Goal: Information Seeking & Learning: Learn about a topic

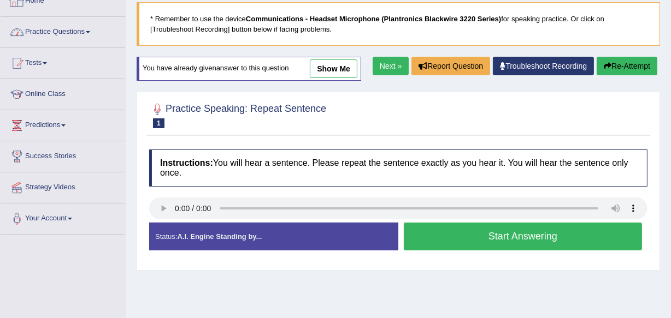
click at [76, 30] on link "Practice Questions" at bounding box center [63, 30] width 124 height 27
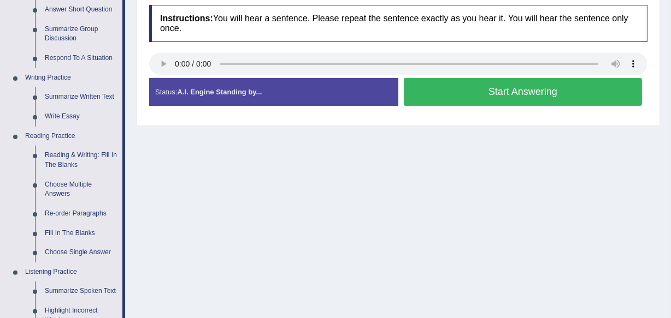
scroll to position [214, 0]
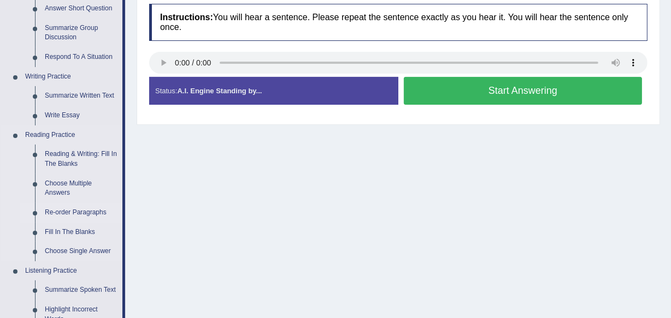
click at [75, 206] on link "Re-order Paragraphs" at bounding box center [81, 213] width 82 height 20
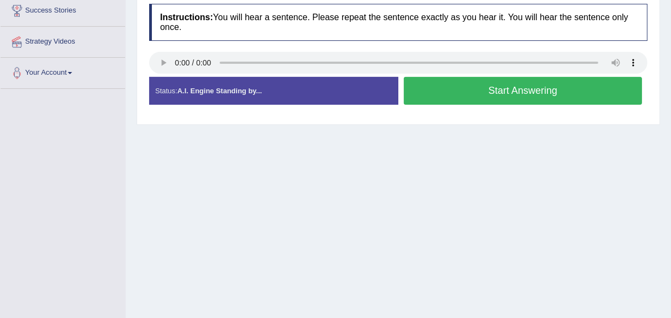
scroll to position [255, 0]
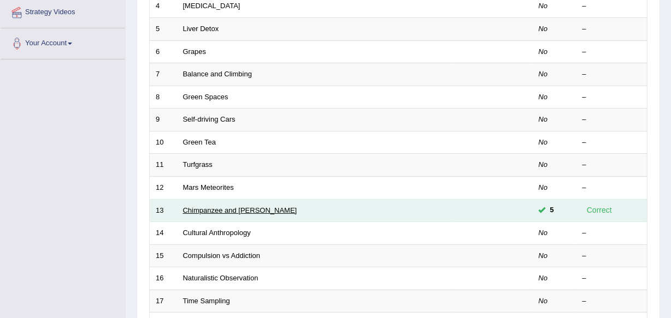
click at [217, 209] on link "Chimpanzee and [PERSON_NAME]" at bounding box center [240, 210] width 114 height 8
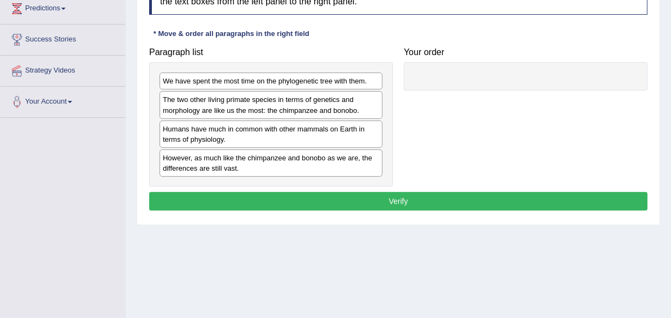
scroll to position [186, 0]
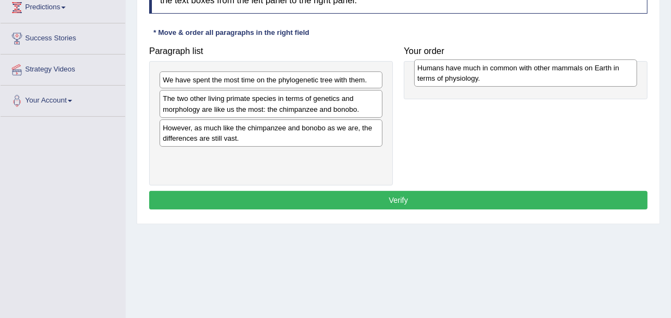
drag, startPoint x: 257, startPoint y: 131, endPoint x: 506, endPoint y: 76, distance: 254.9
click at [511, 73] on div "Humans have much in common with other mammals on Earth in terms of physiology." at bounding box center [525, 73] width 223 height 27
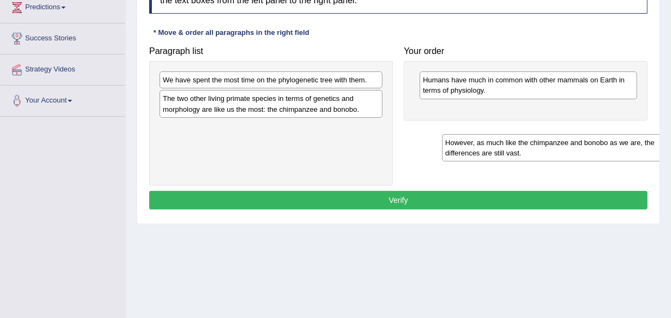
drag, startPoint x: 290, startPoint y: 136, endPoint x: 570, endPoint y: 151, distance: 280.0
click at [571, 151] on div "However, as much like the chimpanzee and bonobo as we are, the differences are …" at bounding box center [553, 147] width 223 height 27
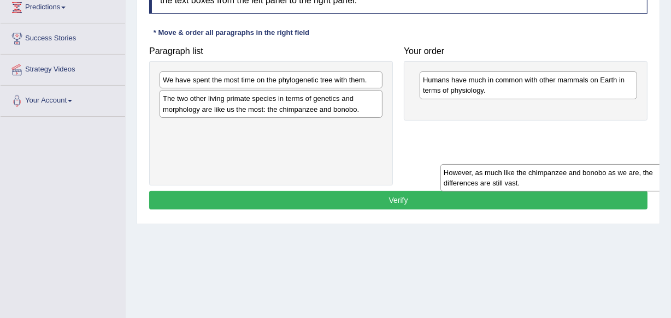
drag, startPoint x: 307, startPoint y: 135, endPoint x: 586, endPoint y: 181, distance: 283.2
click at [586, 181] on div "However, as much like the chimpanzee and bonobo as we are, the differences are …" at bounding box center [551, 177] width 223 height 27
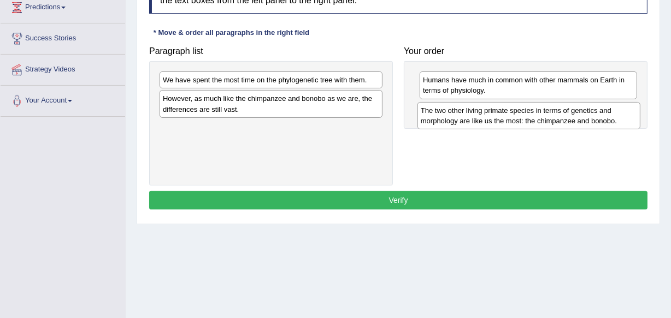
drag, startPoint x: 192, startPoint y: 104, endPoint x: 450, endPoint y: 116, distance: 258.6
click at [450, 116] on div "The two other living primate species in terms of genetics and morphology are li…" at bounding box center [528, 115] width 223 height 27
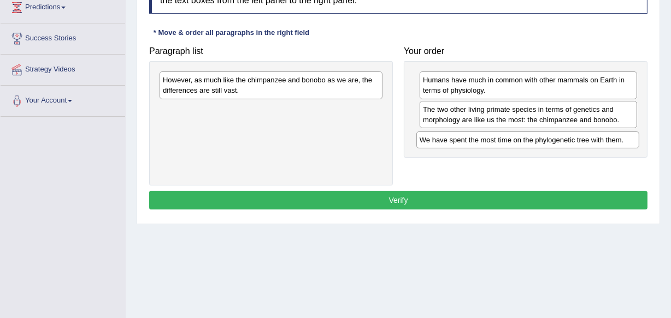
drag, startPoint x: 307, startPoint y: 82, endPoint x: 564, endPoint y: 142, distance: 263.6
click at [564, 142] on div "We have spent the most time on the phylogenetic tree with them." at bounding box center [527, 140] width 223 height 17
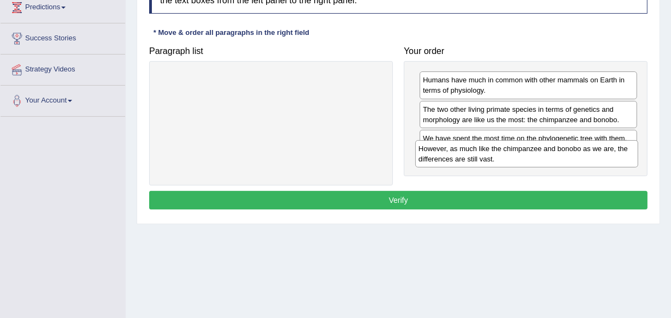
drag, startPoint x: 238, startPoint y: 87, endPoint x: 494, endPoint y: 156, distance: 264.5
click at [494, 156] on div "However, as much like the chimpanzee and bonobo as we are, the differences are …" at bounding box center [526, 153] width 223 height 27
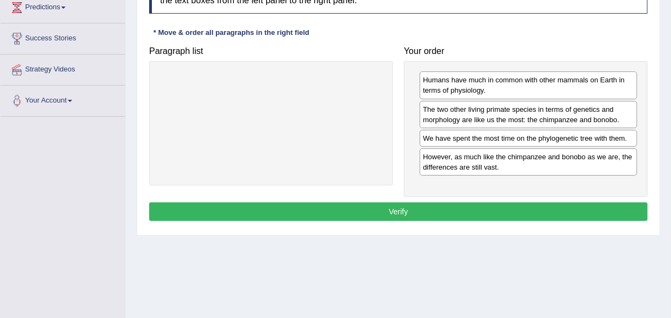
click at [458, 204] on button "Verify" at bounding box center [398, 212] width 498 height 19
